Goal: Find specific page/section

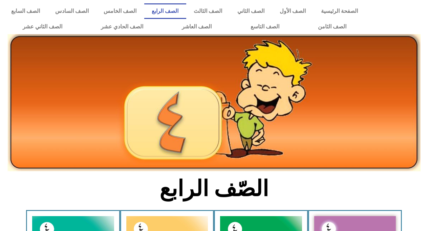
scroll to position [113, 0]
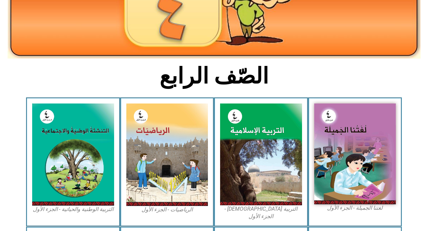
click at [183, 183] on img at bounding box center [167, 155] width 82 height 103
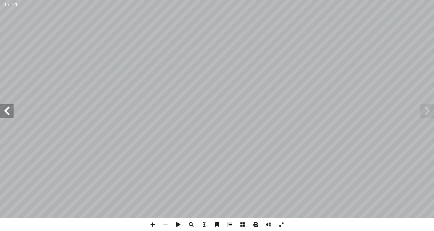
click at [11, 115] on span at bounding box center [7, 111] width 14 height 14
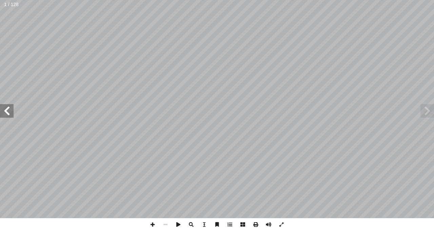
click at [11, 115] on span at bounding box center [7, 111] width 14 height 14
click at [154, 223] on span at bounding box center [152, 225] width 13 height 13
